Goal: Find specific page/section: Find specific page/section

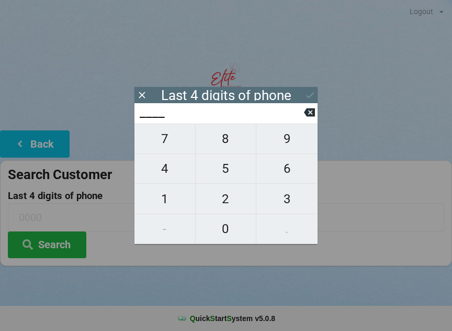
click at [231, 170] on span "5" at bounding box center [226, 169] width 61 height 22
type input "5___"
click at [170, 172] on span "4" at bounding box center [165, 169] width 61 height 22
type input "54__"
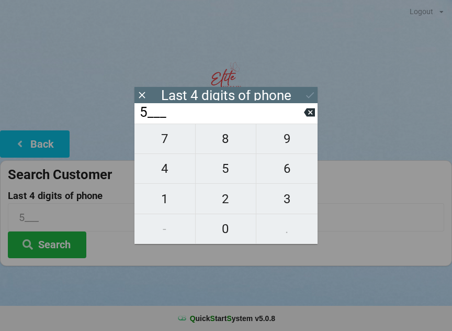
type input "54__"
click at [293, 200] on span "3" at bounding box center [286, 199] width 61 height 22
type input "543_"
click at [174, 139] on span "7" at bounding box center [165, 139] width 61 height 22
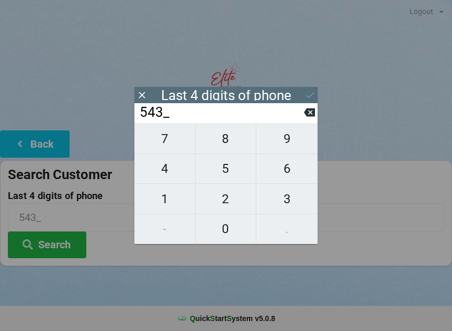
type input "5437"
click at [310, 89] on button at bounding box center [310, 95] width 11 height 14
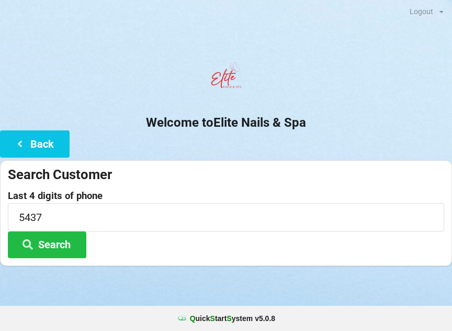
click at [68, 244] on button "Search" at bounding box center [47, 244] width 79 height 27
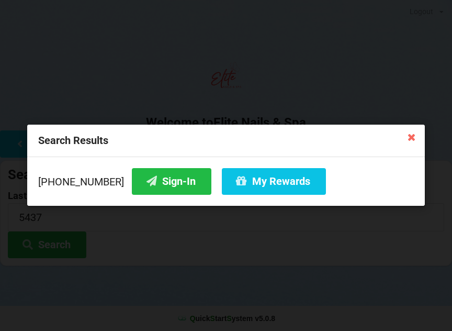
click at [168, 180] on button "Sign-In" at bounding box center [172, 181] width 80 height 27
